Goal: Find specific page/section: Find specific page/section

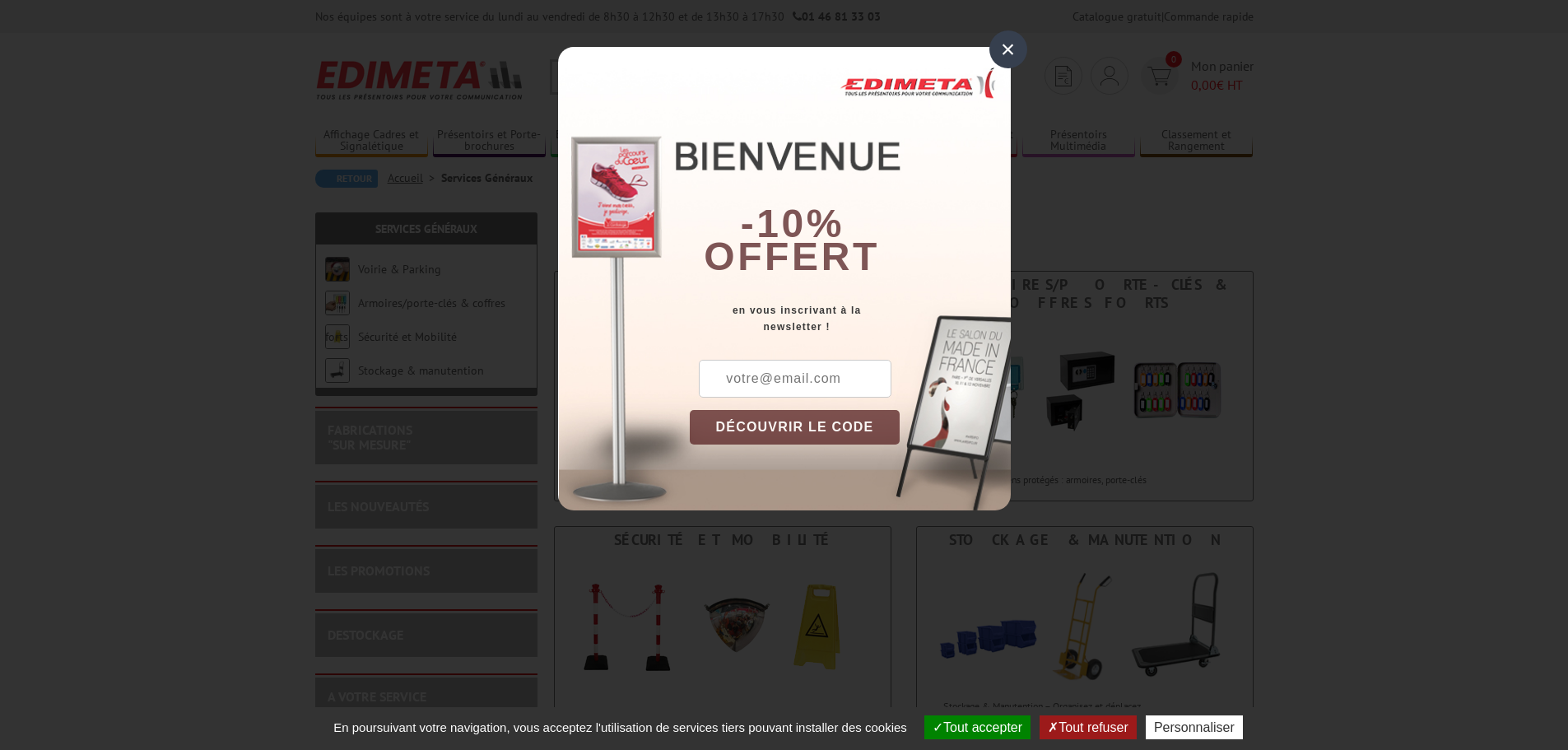
click at [1012, 44] on div "×" at bounding box center [1009, 50] width 38 height 38
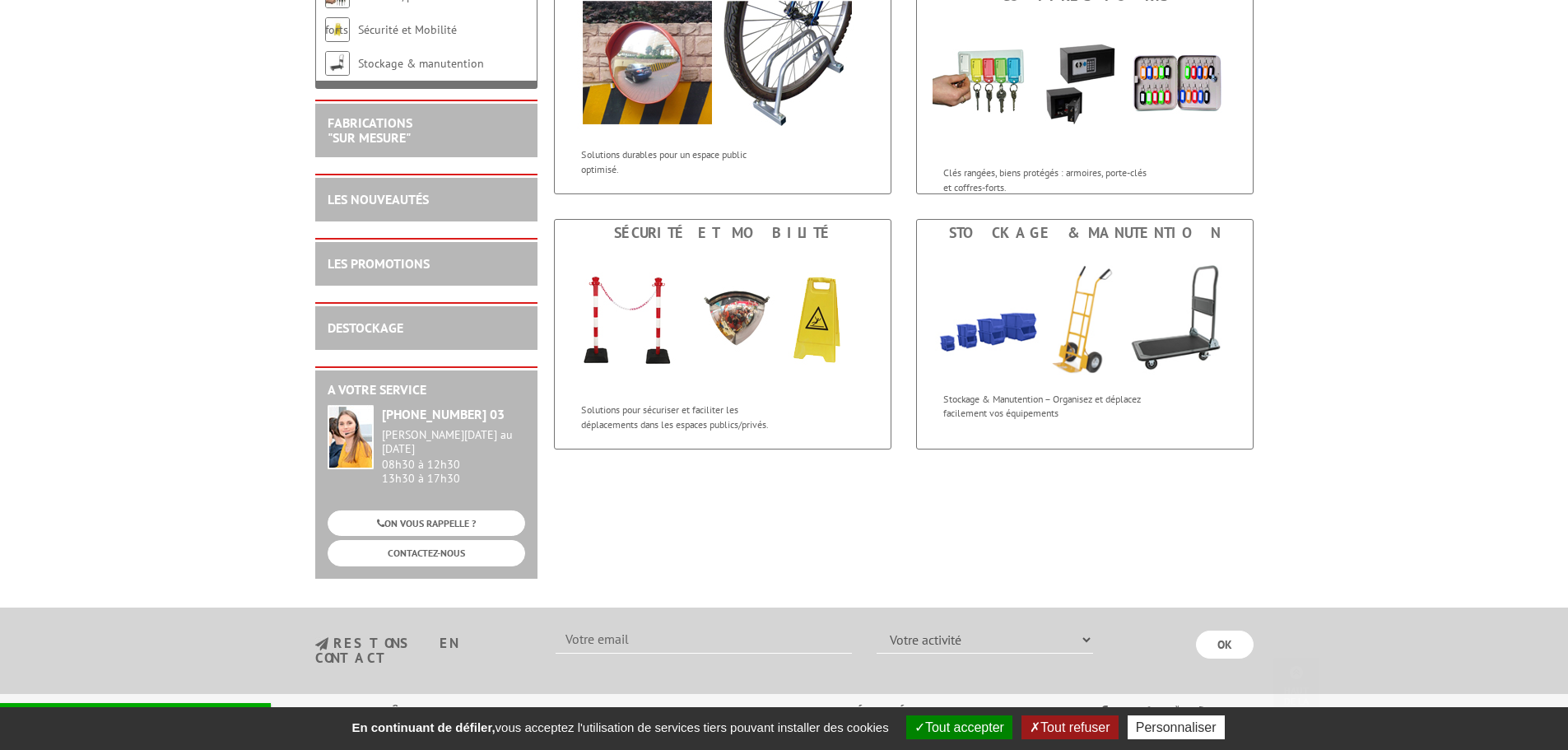
scroll to position [305, 0]
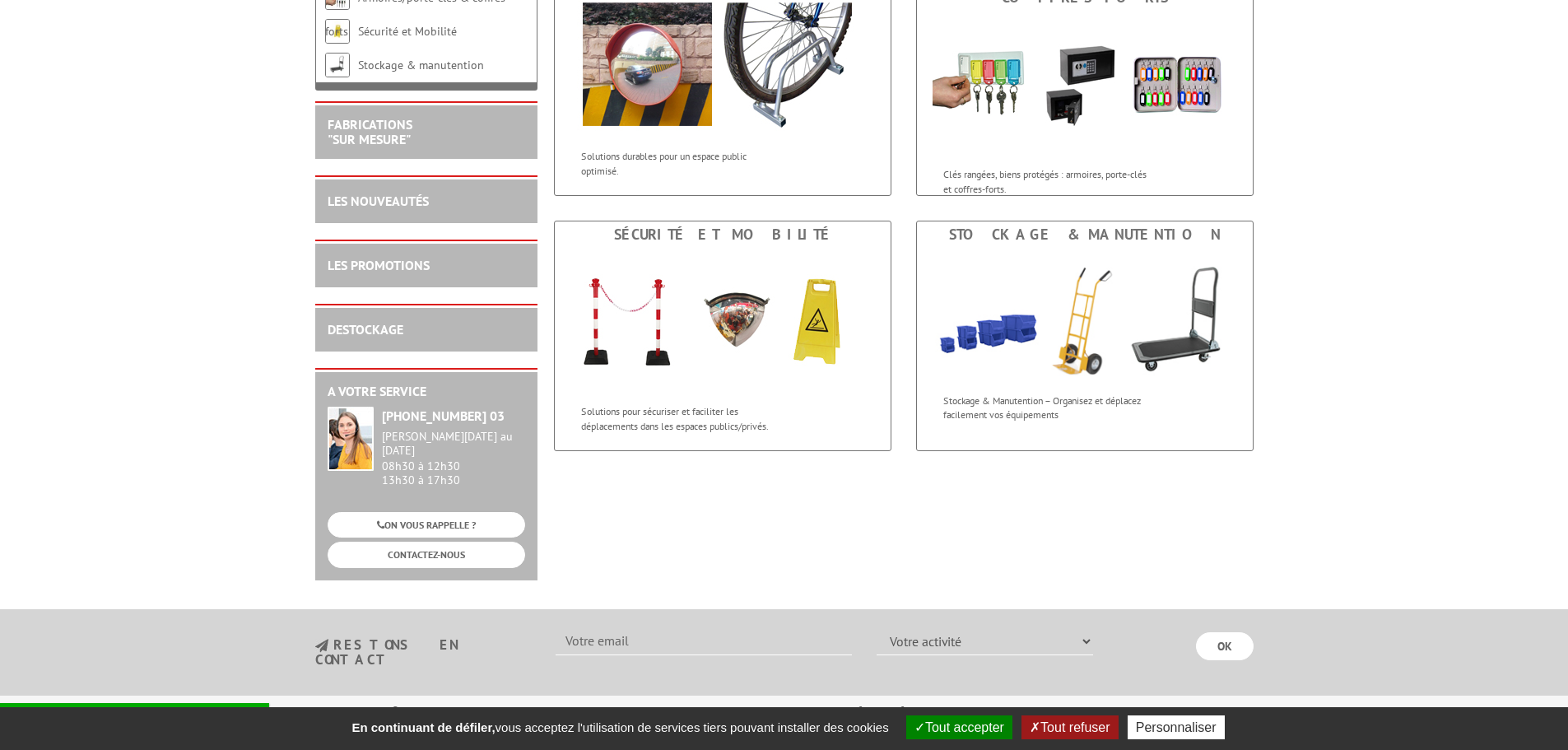
drag, startPoint x: 1551, startPoint y: 538, endPoint x: 1548, endPoint y: 530, distance: 8.5
click at [1550, 531] on body "Nos équipes sont à votre service du lundi au vendredi de 8h30 à 12h30 et de 13h…" at bounding box center [784, 342] width 1568 height 1295
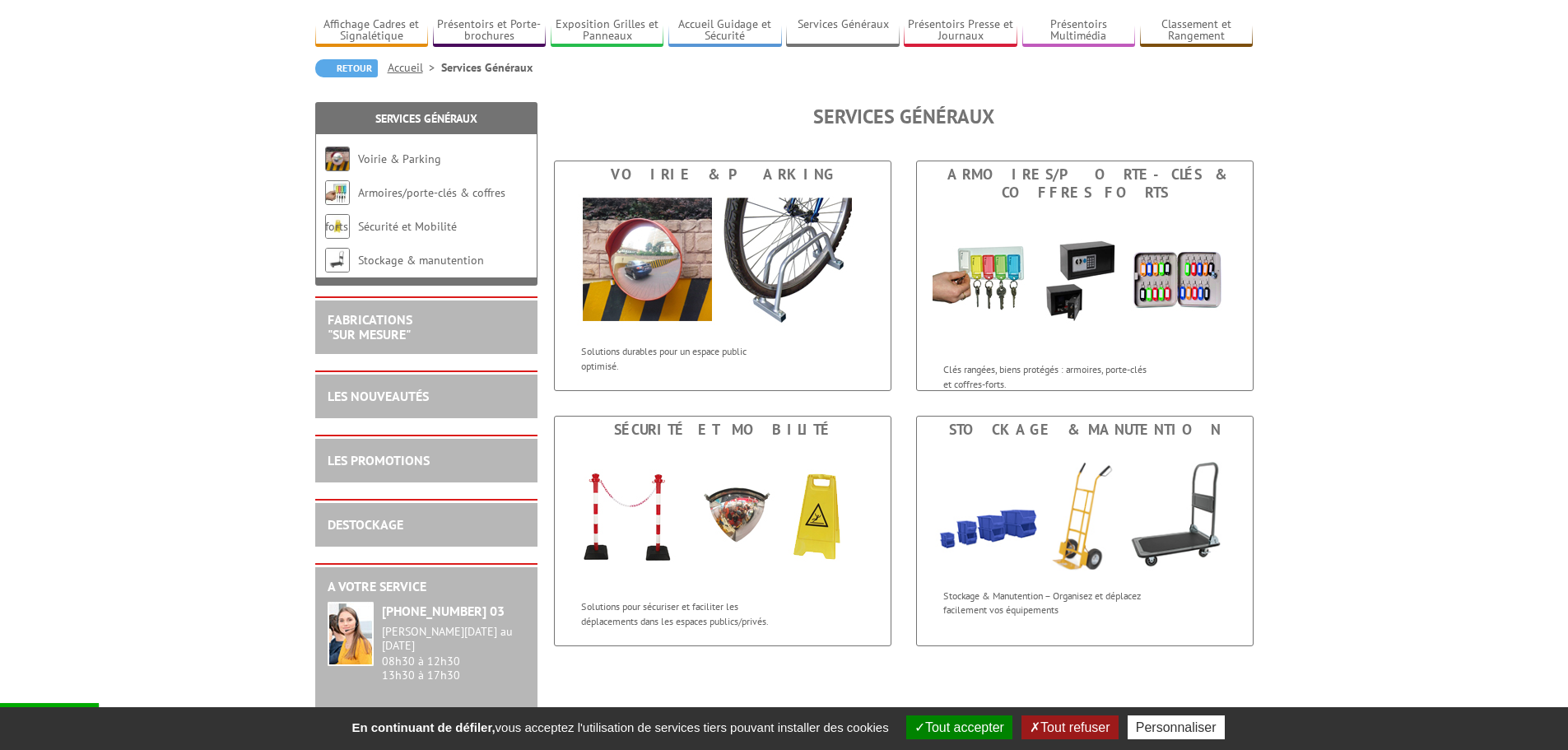
scroll to position [108, 0]
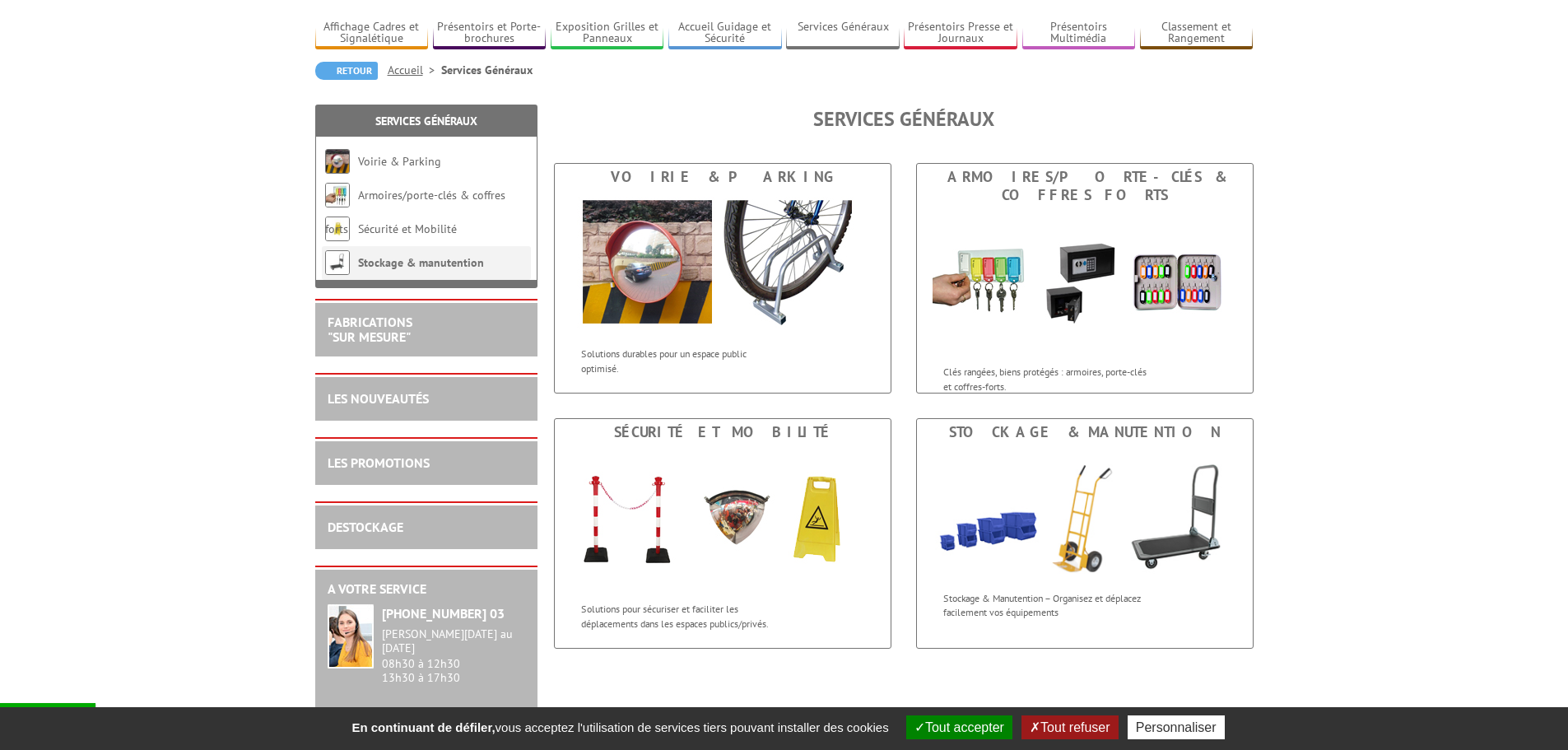
click at [398, 258] on link "Stockage & manutention" at bounding box center [422, 262] width 126 height 14
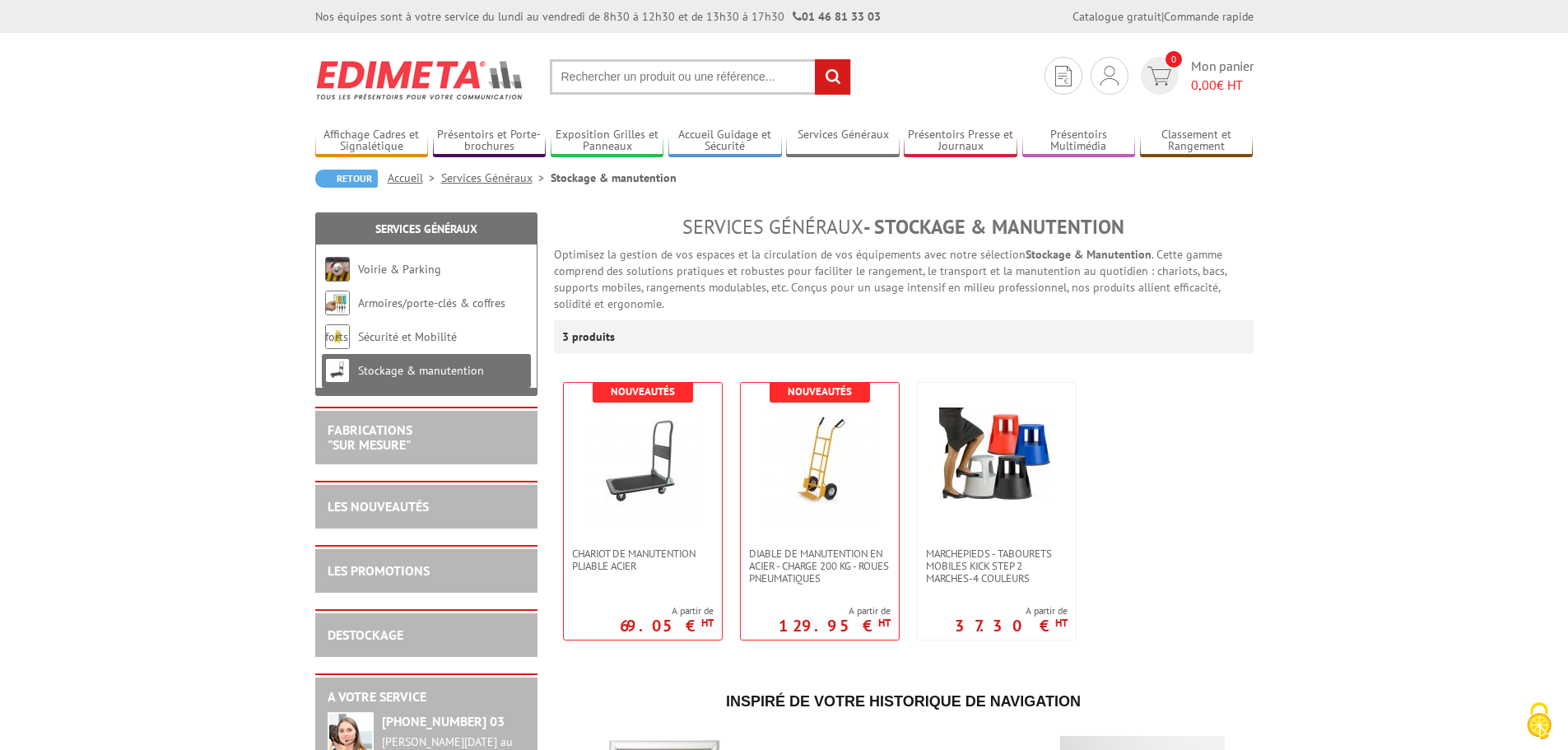
drag, startPoint x: 1047, startPoint y: 130, endPoint x: 1505, endPoint y: 110, distance: 458.4
